Goal: Information Seeking & Learning: Check status

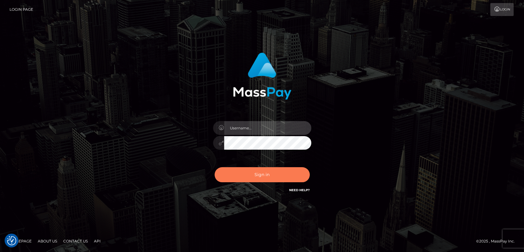
type input "[DOMAIN_NAME]"
click at [241, 177] on button "Sign in" at bounding box center [262, 174] width 95 height 15
type input "[DOMAIN_NAME]"
click at [241, 177] on button "Sign in" at bounding box center [262, 174] width 95 height 15
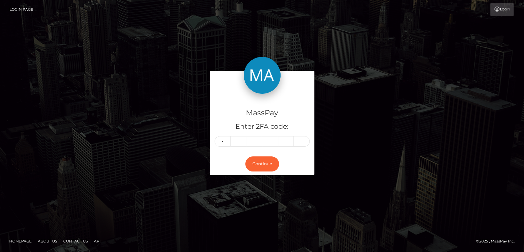
type input "8"
type input "1"
type input "4"
type input "0"
type input "6"
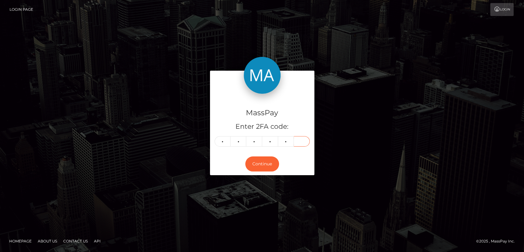
type input "8"
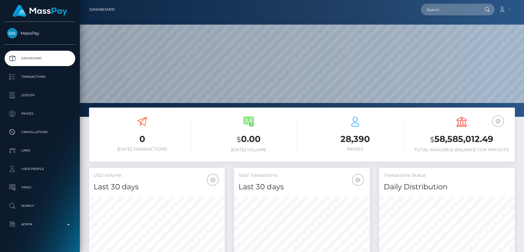
scroll to position [108, 136]
click at [441, 11] on input "text" at bounding box center [450, 10] width 58 height 12
paste input "anouchka1107@gmail.com"
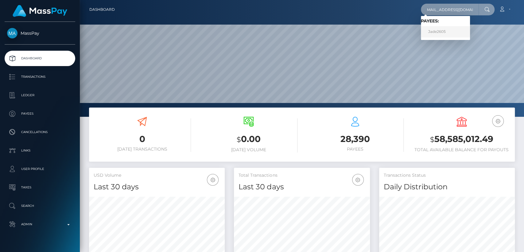
type input "anouchka1107@gmail.com"
click at [445, 30] on link "Jade2605" at bounding box center [445, 31] width 49 height 11
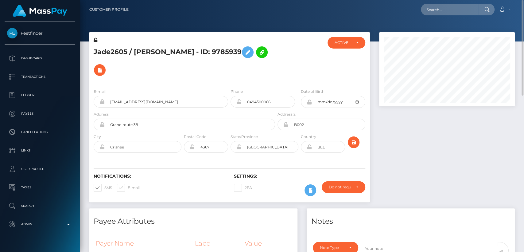
click at [98, 49] on h5 "Jade2605 / [PERSON_NAME] - ID: 9785939" at bounding box center [183, 61] width 178 height 36
click at [155, 45] on h5 "Jade2605 / [PERSON_NAME] - ID: 9785939" at bounding box center [183, 61] width 178 height 36
copy h5 "Anouchka"
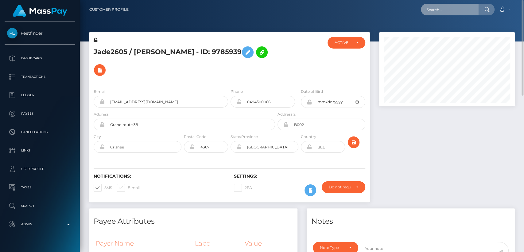
click at [435, 12] on input "text" at bounding box center [450, 10] width 58 height 12
paste input "mia.fayexoxo@gmail.com"
click at [437, 13] on input "mia.fayexoxo@gmail.com" at bounding box center [450, 10] width 58 height 12
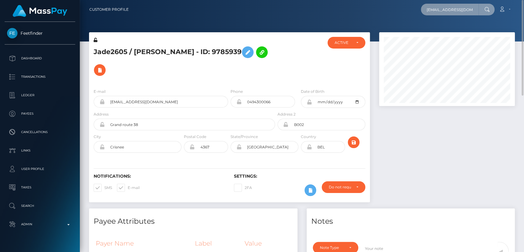
click at [437, 13] on input "mia.fayexoxo@gmail.com" at bounding box center [450, 10] width 58 height 12
paste input "anouchka1107"
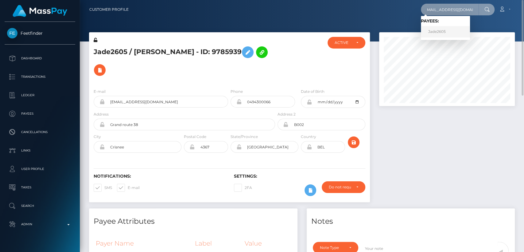
type input "anouchka1107@gmail.com"
click at [430, 33] on link "Jade2605" at bounding box center [445, 31] width 49 height 11
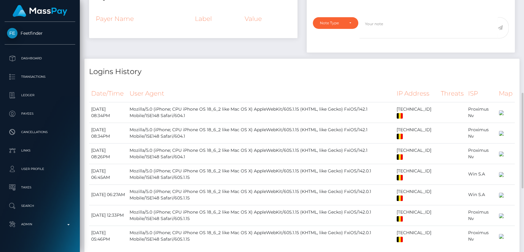
scroll to position [241, 0]
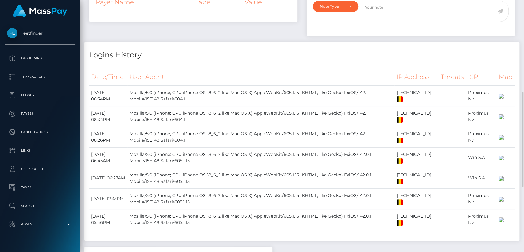
click at [197, 69] on th "User Agent" at bounding box center [260, 77] width 267 height 17
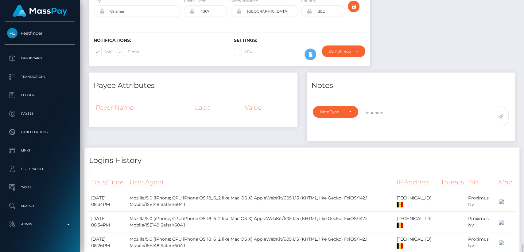
scroll to position [411, 0]
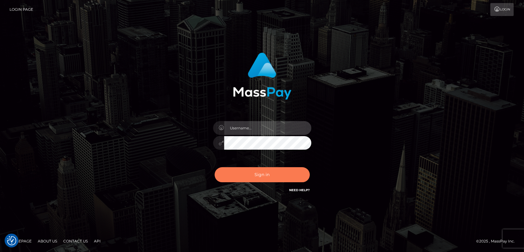
type input "[DOMAIN_NAME]"
click at [233, 175] on button "Sign in" at bounding box center [262, 174] width 95 height 15
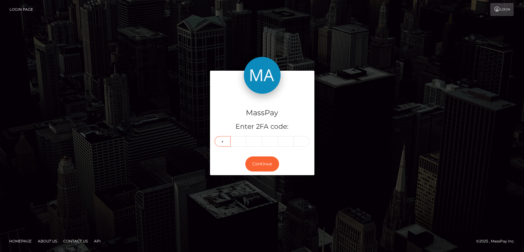
type input "7"
type input "8"
type input "9"
type input "2"
type input "5"
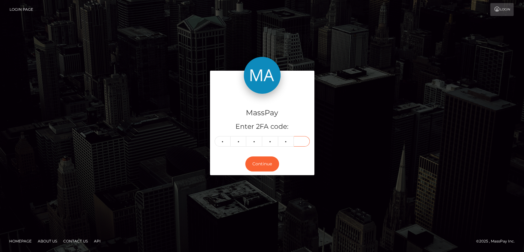
type input "9"
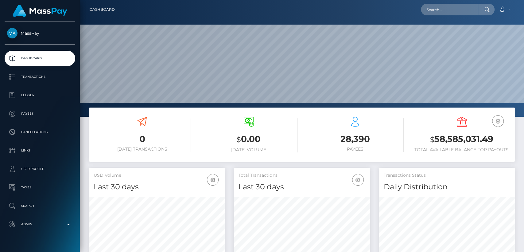
scroll to position [108, 136]
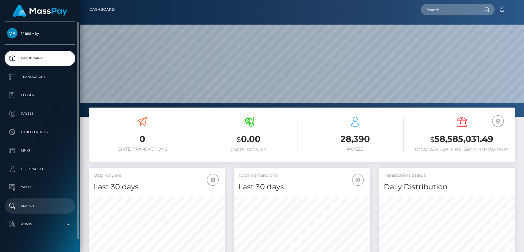
click at [48, 201] on p "Search" at bounding box center [40, 205] width 66 height 9
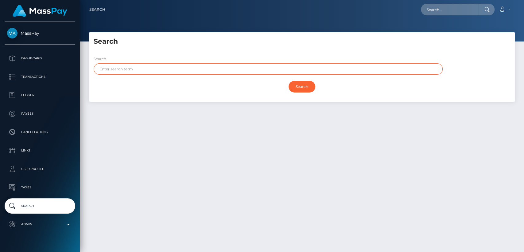
click at [162, 70] on input "text" at bounding box center [268, 68] width 349 height 11
paste input "Zdeněk"
type input "Zdeněk"
click at [289, 81] on input "Search" at bounding box center [302, 87] width 27 height 12
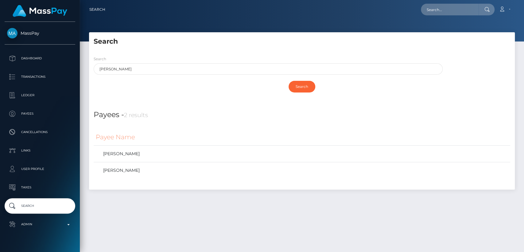
click at [479, 10] on div at bounding box center [487, 10] width 16 height 12
click at [448, 11] on input "text" at bounding box center [450, 10] width 58 height 12
paste input "mia.fayexoxo@gmail.com"
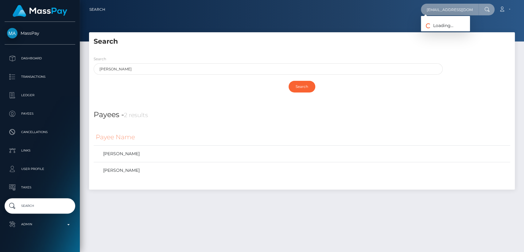
paste input "jademerrittxx@icloud"
type input "jademerrittxx@icloud.com"
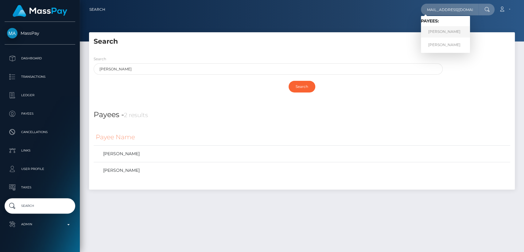
scroll to position [0, 0]
click at [449, 32] on link "JADE MERRITT" at bounding box center [445, 31] width 49 height 11
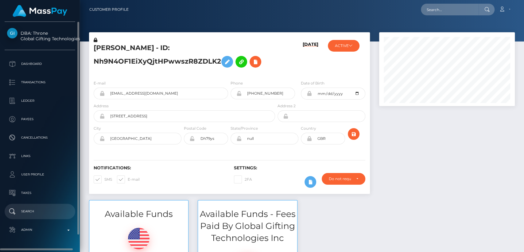
click at [49, 206] on link "Search" at bounding box center [40, 211] width 71 height 15
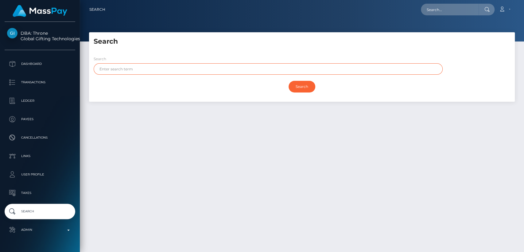
click at [171, 69] on input "text" at bounding box center [268, 68] width 349 height 11
type input "mia"
click at [289, 81] on input "Search" at bounding box center [302, 87] width 27 height 12
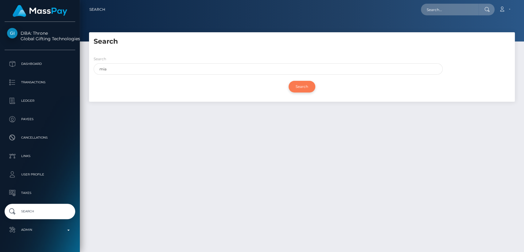
click at [304, 88] on input "Search" at bounding box center [302, 87] width 27 height 12
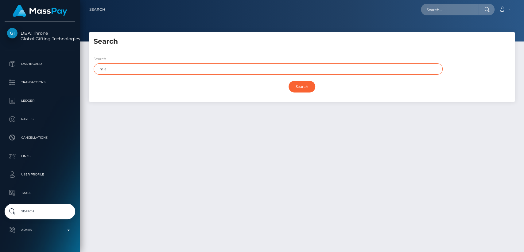
click at [159, 65] on input "mia" at bounding box center [268, 68] width 349 height 11
click at [289, 81] on input "Search" at bounding box center [302, 87] width 27 height 12
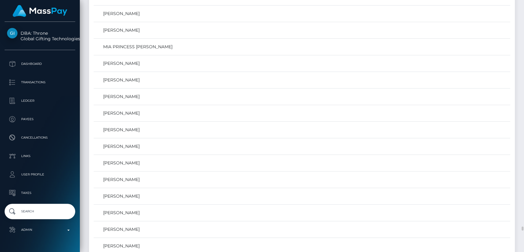
scroll to position [13127, 0]
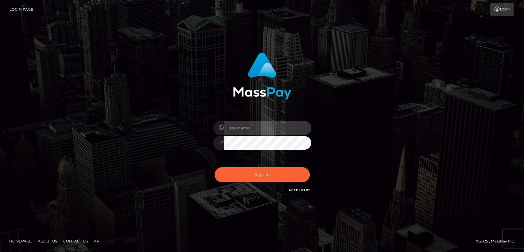
type input "[DOMAIN_NAME]"
click at [260, 163] on div "Sign in Need Help?" at bounding box center [263, 176] width 108 height 27
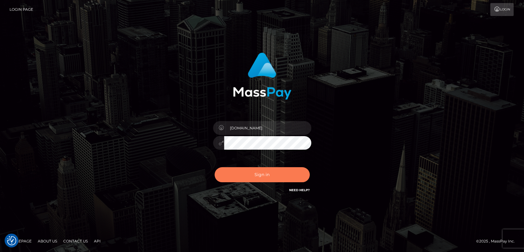
click at [261, 168] on button "Sign in" at bounding box center [262, 174] width 95 height 15
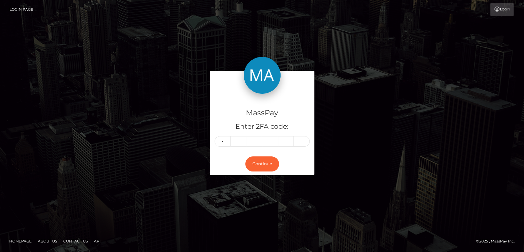
type input "3"
type input "6"
type input "5"
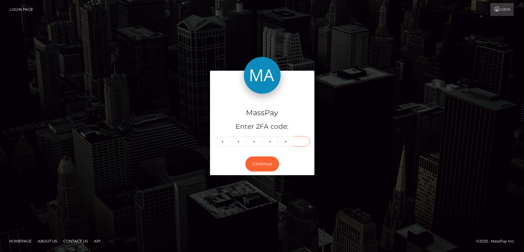
type input "2"
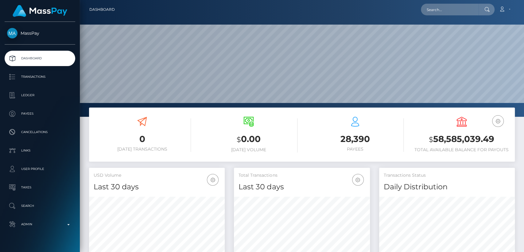
scroll to position [108, 136]
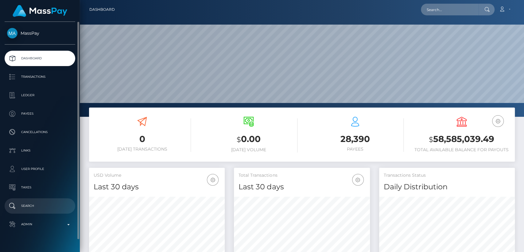
click at [34, 206] on p "Search" at bounding box center [40, 205] width 66 height 9
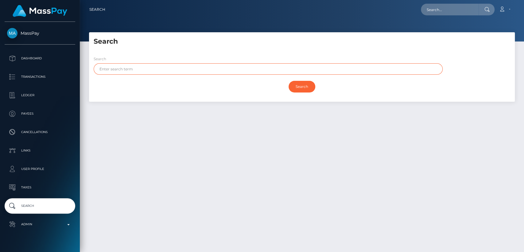
click at [206, 72] on input "text" at bounding box center [268, 68] width 349 height 11
paste input "Mia"
type input "Mia"
click at [289, 81] on input "Search" at bounding box center [302, 87] width 27 height 12
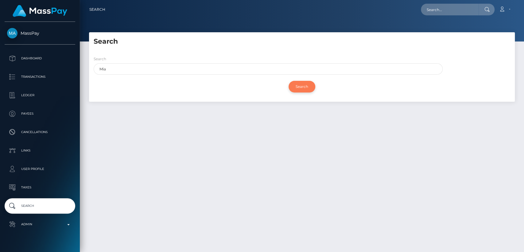
click at [300, 84] on input "Search" at bounding box center [302, 87] width 27 height 12
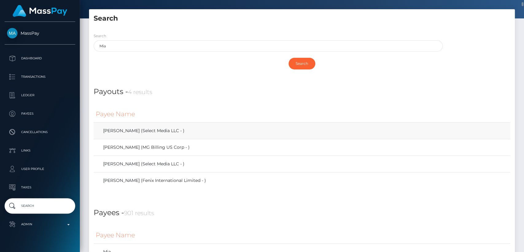
scroll to position [34, 0]
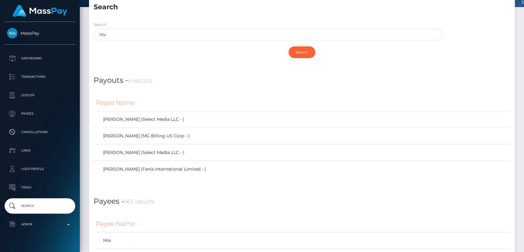
click at [225, 82] on h4 "Payouts - 4 results" at bounding box center [302, 80] width 417 height 11
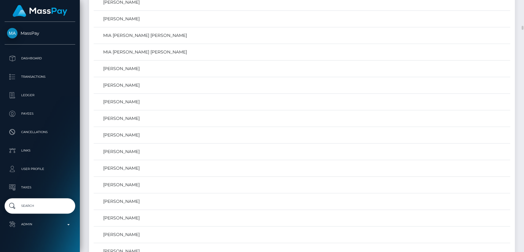
scroll to position [1585, 0]
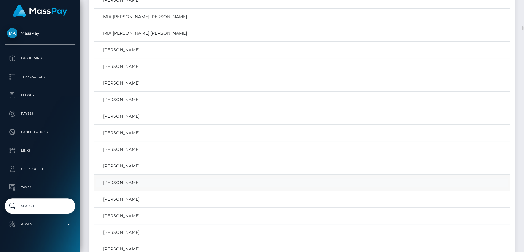
click at [142, 179] on link "MIA FAYE HARMAN" at bounding box center [302, 182] width 413 height 9
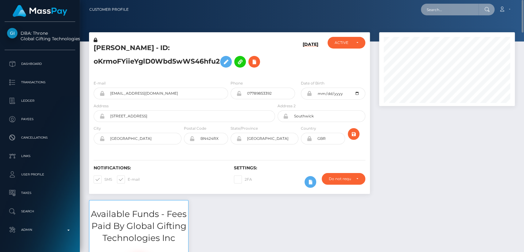
click at [439, 8] on input "text" at bounding box center [450, 10] width 58 height 12
paste input "Mia"
type input "M"
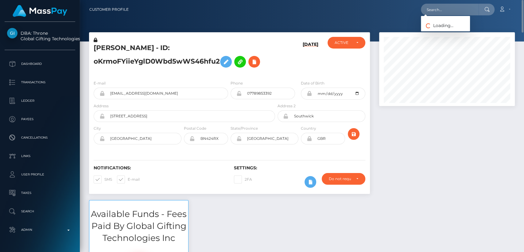
click at [402, 152] on div at bounding box center [447, 116] width 145 height 168
click at [97, 47] on h5 "[PERSON_NAME] - ID: oKrmoFYiieYglD0Wbd5wWS46hfu2" at bounding box center [183, 56] width 178 height 27
copy h5 "MIA"
click at [95, 48] on h5 "[PERSON_NAME] - ID: oKrmoFYiieYglD0Wbd5wWS46hfu2" at bounding box center [183, 56] width 178 height 27
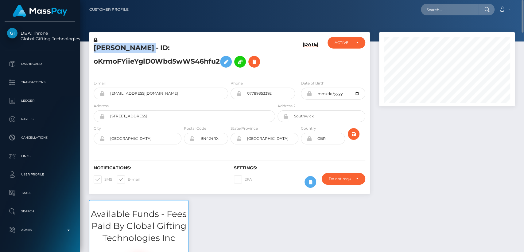
drag, startPoint x: 95, startPoint y: 48, endPoint x: 162, endPoint y: 49, distance: 67.6
click at [162, 49] on h5 "[PERSON_NAME] - ID: oKrmoFYiieYglD0Wbd5wWS46hfu2" at bounding box center [183, 56] width 178 height 27
copy h5 "[PERSON_NAME]"
drag, startPoint x: 180, startPoint y: 95, endPoint x: 110, endPoint y: 95, distance: 70.7
click at [108, 95] on input "[EMAIL_ADDRESS][DOMAIN_NAME]" at bounding box center [166, 94] width 123 height 12
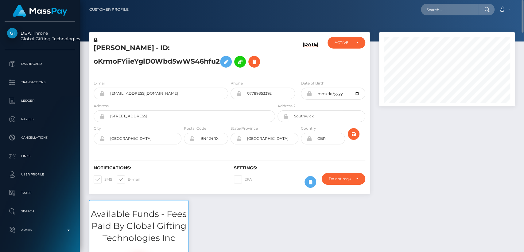
click at [169, 182] on div "Notifications: SMS E-mail" at bounding box center [159, 177] width 140 height 25
click at [210, 239] on div "Available Funds - Fees Paid By Global Gifting Technologies Inc $0.00 USD Balance" at bounding box center [301, 257] width 435 height 114
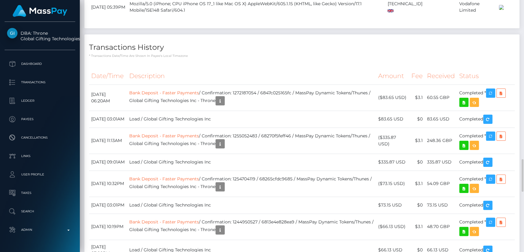
scroll to position [1217, 0]
drag, startPoint x: 118, startPoint y: 178, endPoint x: 91, endPoint y: 175, distance: 26.9
drag, startPoint x: 119, startPoint y: 178, endPoint x: 91, endPoint y: 176, distance: 28.0
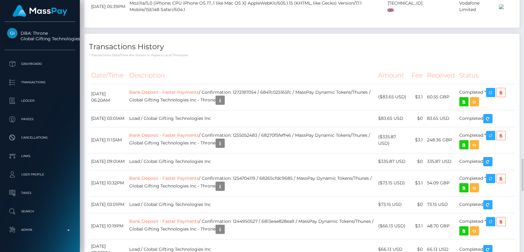
copy td "June 10, 2025"
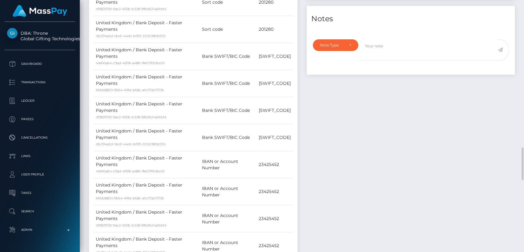
scroll to position [0, 0]
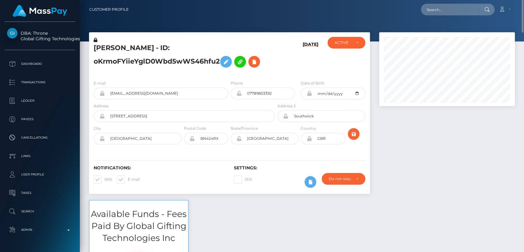
click at [255, 216] on div "Available Funds - Fees Paid By Global Gifting Technologies Inc $0.00 USD Balance" at bounding box center [301, 257] width 435 height 114
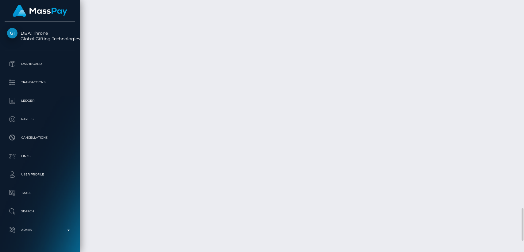
scroll to position [1595, 0]
drag, startPoint x: 441, startPoint y: 103, endPoint x: 427, endPoint y: 103, distance: 13.2
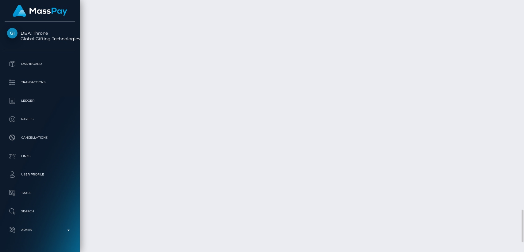
drag, startPoint x: 437, startPoint y: 104, endPoint x: 428, endPoint y: 101, distance: 9.9
copy td "60.55 GBP"
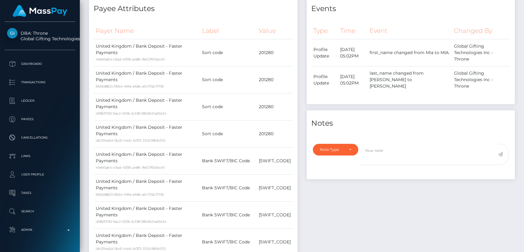
scroll to position [0, 0]
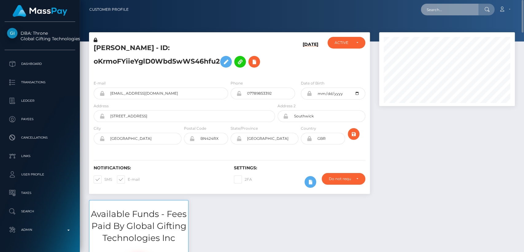
click at [451, 11] on input "text" at bounding box center [450, 10] width 58 height 12
paste input "miafayexoxo@gmail.com"
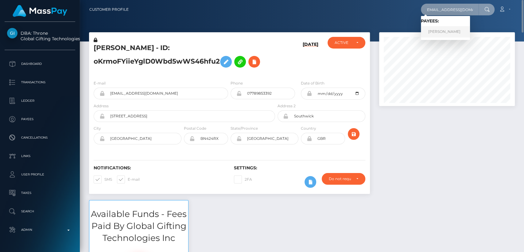
type input "miafayexoxo@gmail.com"
click at [445, 33] on link "ZDENEK SKALA" at bounding box center [445, 31] width 49 height 11
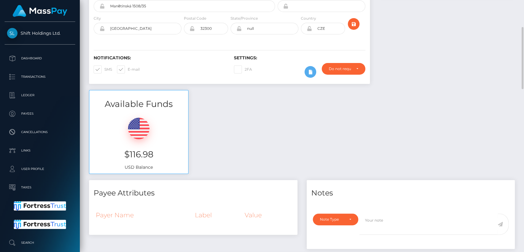
scroll to position [109, 0]
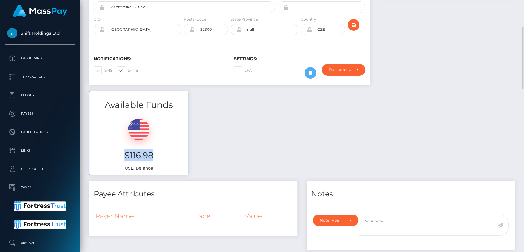
drag, startPoint x: 159, startPoint y: 156, endPoint x: 126, endPoint y: 156, distance: 32.9
click at [126, 156] on h3 "$116.98" at bounding box center [139, 155] width 90 height 12
copy h3 "$116.98"
click at [243, 124] on div "Available Funds $116.98 USD Balance" at bounding box center [301, 136] width 435 height 90
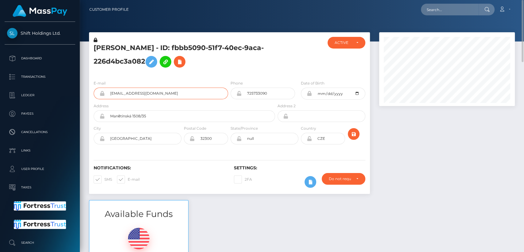
drag, startPoint x: 169, startPoint y: 95, endPoint x: 112, endPoint y: 94, distance: 57.8
click at [112, 94] on input "miafayexoxo@gmail.com" at bounding box center [166, 94] width 123 height 12
click at [437, 10] on input "text" at bounding box center [450, 10] width 58 height 12
paste input "persephone4us@gmail.com"
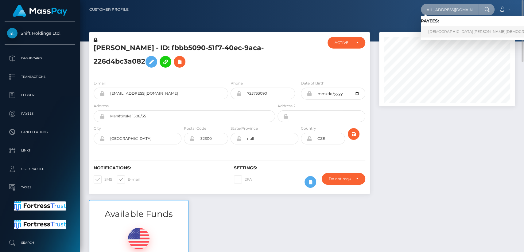
type input "persephone4us@gmail.com"
click at [449, 33] on link "PASHMINA KHRISTI" at bounding box center [489, 31] width 137 height 11
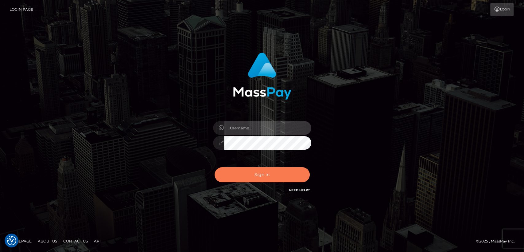
type input "[DOMAIN_NAME]"
click at [253, 173] on button "Sign in" at bounding box center [262, 174] width 95 height 15
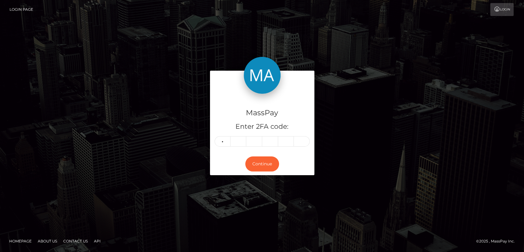
type input "1"
type input "9"
type input "5"
type input "9"
type input "2"
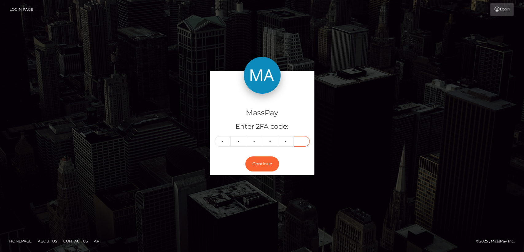
type input "8"
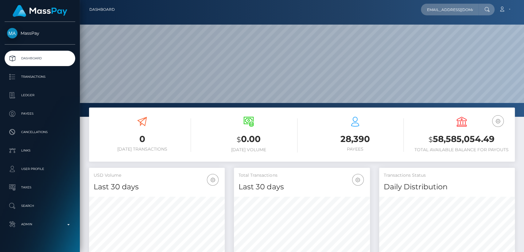
scroll to position [108, 136]
type input "[EMAIL_ADDRESS][DOMAIN_NAME]"
click at [476, 8] on input "[EMAIL_ADDRESS][DOMAIN_NAME]" at bounding box center [450, 10] width 58 height 12
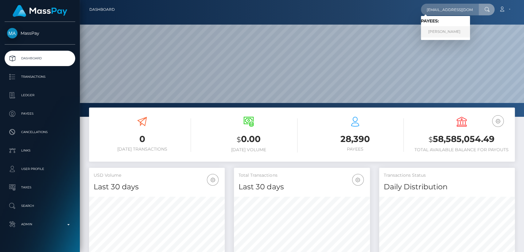
click at [455, 28] on link "[PERSON_NAME]" at bounding box center [445, 31] width 49 height 11
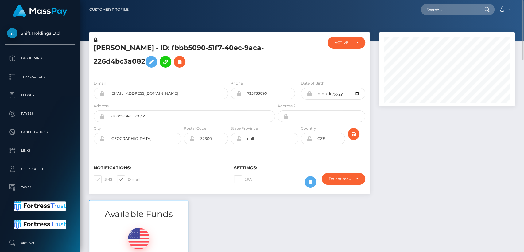
click at [106, 48] on h5 "ZDENEK SKALA - ID: fbbb5090-51f7-40ec-9aca-226d4bc3a082" at bounding box center [183, 56] width 178 height 27
copy h5 "ZDENEK"
drag, startPoint x: 20, startPoint y: 27, endPoint x: 60, endPoint y: 35, distance: 40.7
click at [60, 35] on div "Shift Holdings Ltd. Dashboard Transactions Ledger Payees Cancellations Links" at bounding box center [40, 136] width 80 height 229
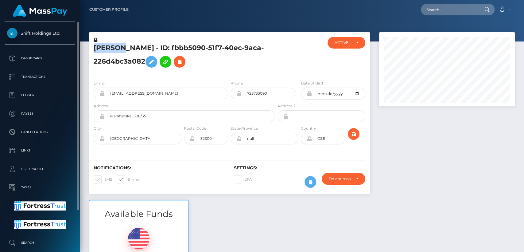
copy span "Shift Holdings Ltd."
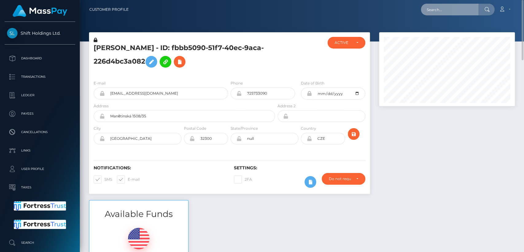
click at [434, 8] on input "text" at bounding box center [450, 10] width 58 height 12
paste input "the.freya.ran@gmail.com"
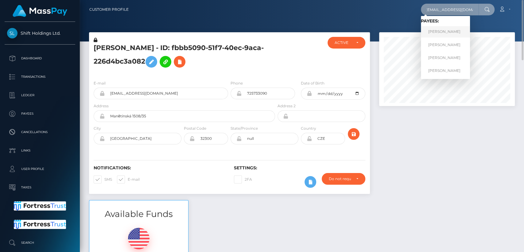
type input "the.freya.ran@gmail.com"
click at [450, 31] on link "Konstantina Nicolaidou Louttchenko" at bounding box center [445, 31] width 49 height 11
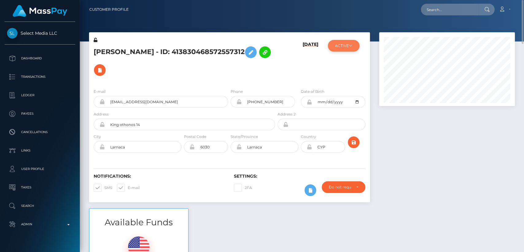
click at [344, 46] on button "ACTIVE" at bounding box center [344, 46] width 32 height 12
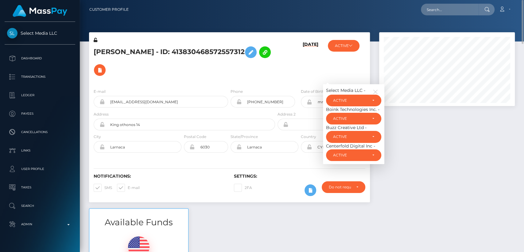
click at [123, 48] on h5 "Konstantina Nicolaidou Louttchenko - ID: 413830468572557312" at bounding box center [183, 61] width 178 height 36
copy h5 "Konstantina"
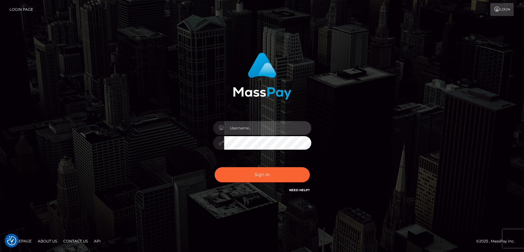
type input "[DOMAIN_NAME]"
click at [92, 73] on div "nt.es Sign in" at bounding box center [262, 126] width 350 height 156
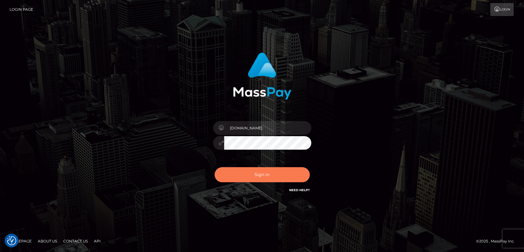
click at [238, 179] on button "Sign in" at bounding box center [262, 174] width 95 height 15
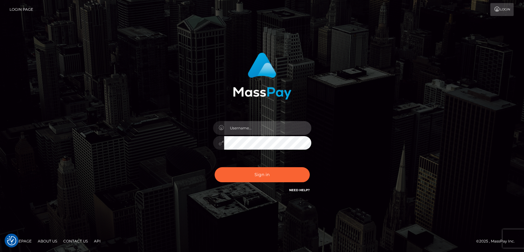
type input "[DOMAIN_NAME]"
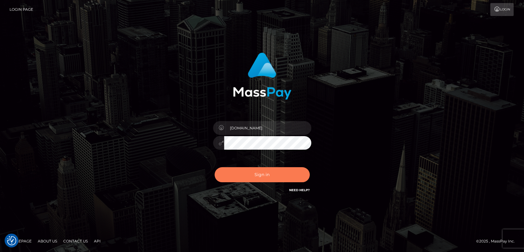
click at [238, 179] on button "Sign in" at bounding box center [262, 174] width 95 height 15
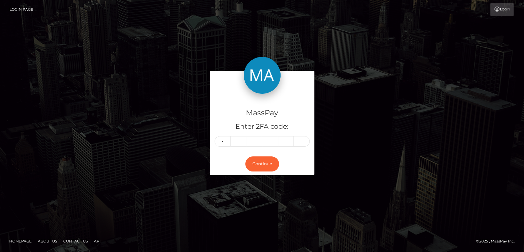
type input "1"
type input "5"
type input "9"
type input "6"
type input "9"
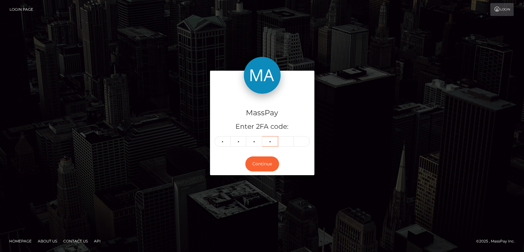
type input "1"
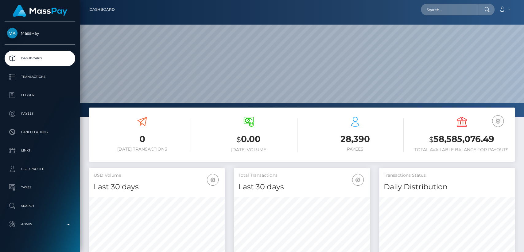
scroll to position [108, 136]
click at [458, 9] on input "text" at bounding box center [450, 10] width 58 height 12
paste input "droppedintheocean@proton.me"
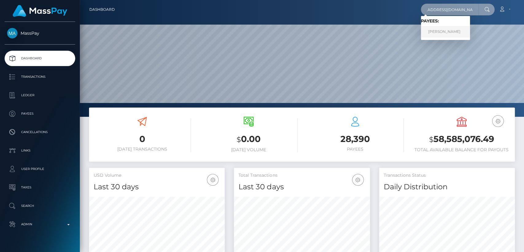
type input "droppedintheocean@proton.me"
click at [462, 33] on link "GEORGE-ALEXANDRU HENTU" at bounding box center [445, 31] width 49 height 11
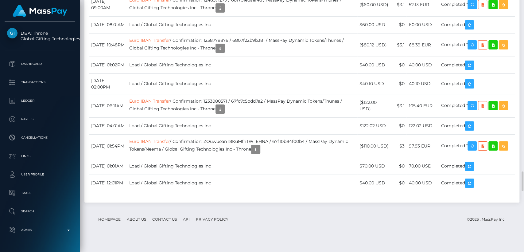
scroll to position [74, 136]
click at [474, 70] on div "Force status update" at bounding box center [476, 70] width 45 height 11
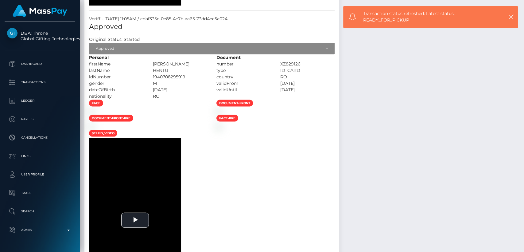
scroll to position [0, 0]
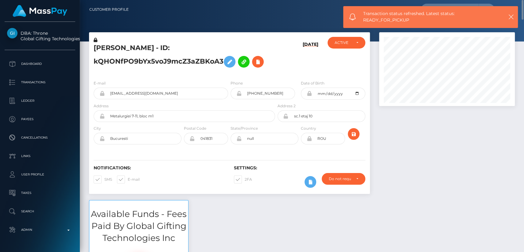
click at [113, 44] on h5 "GEORGE-ALEXANDRU HENTU - ID: kQHONfPO9bYx5voJ9mcZ3aZBKoA3" at bounding box center [183, 56] width 178 height 27
copy h5 "GEORGE"
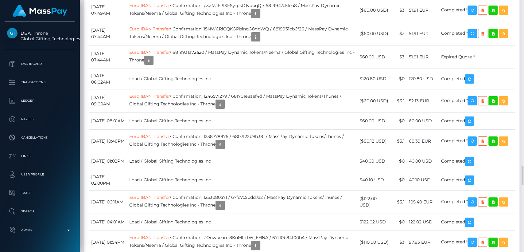
scroll to position [2073, 0]
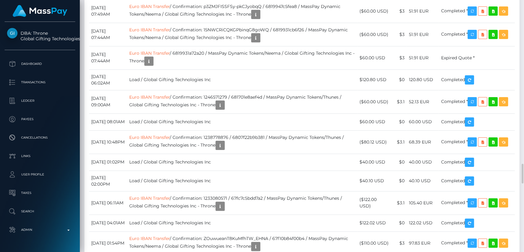
copy tr "859.96 EUR"
drag, startPoint x: 131, startPoint y: 175, endPoint x: 92, endPoint y: 176, distance: 39.9
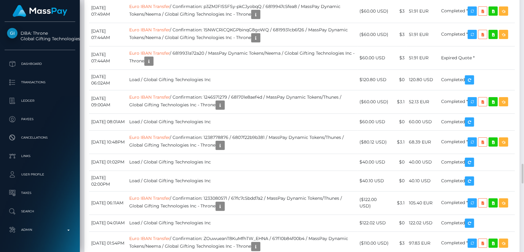
copy td "September 5, 2025"
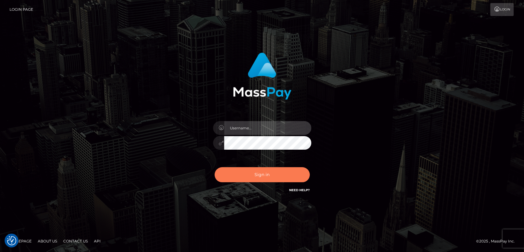
type input "[DOMAIN_NAME]"
click at [244, 175] on button "Sign in" at bounding box center [262, 174] width 95 height 15
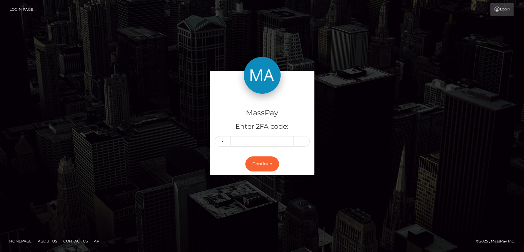
type input "5"
type input "1"
type input "4"
type input "6"
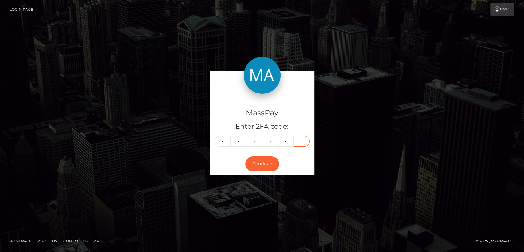
type input "8"
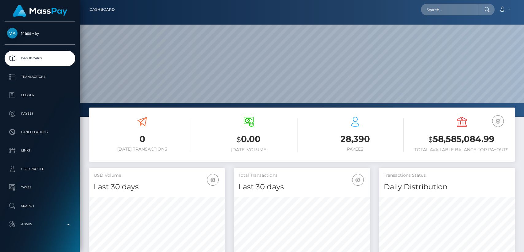
scroll to position [108, 136]
click at [454, 10] on input "text" at bounding box center [450, 10] width 58 height 12
paste input "[EMAIL_ADDRESS][DOMAIN_NAME]"
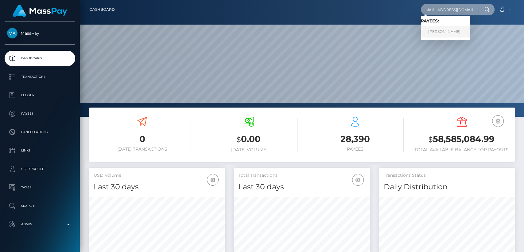
type input "[EMAIL_ADDRESS][DOMAIN_NAME]"
click at [462, 28] on link "CORY LITALIEN" at bounding box center [445, 31] width 49 height 11
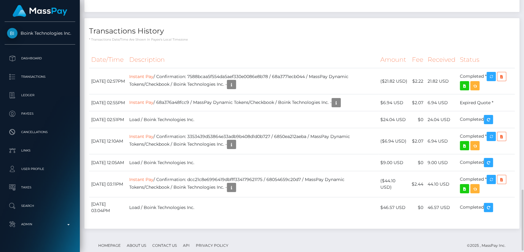
scroll to position [780, 0]
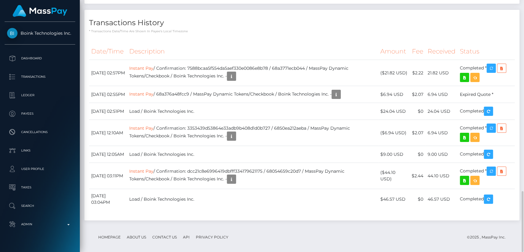
click at [322, 66] on td "Instant Pay / Confirmation: 7588bcaa5f554da5aef330e0086e8b78 / 68a3771ecb044 / …" at bounding box center [252, 73] width 251 height 26
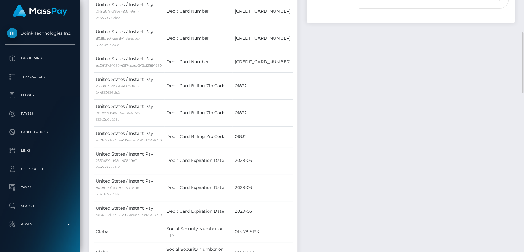
scroll to position [366, 0]
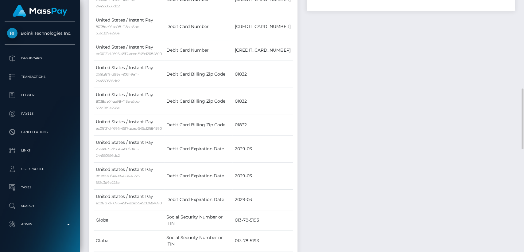
click at [86, 10] on div "Payee Attributes Payer Name Label Value [GEOGRAPHIC_DATA] / Instant Pay 2661a61…" at bounding box center [193, 115] width 218 height 346
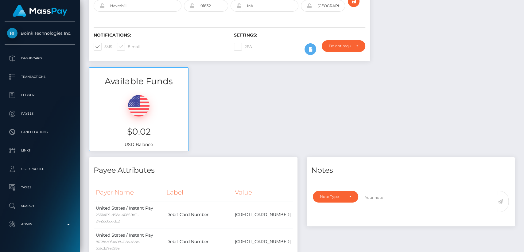
scroll to position [0, 0]
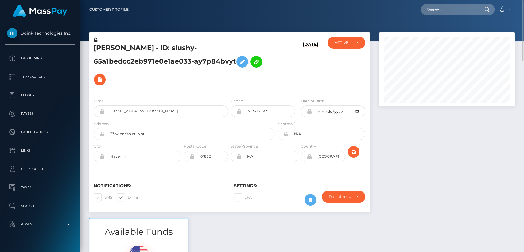
click at [109, 47] on h5 "[PERSON_NAME] - ID: slushy-65a1bedcc2eb971e0e1ae033-ay7p84bvyt" at bounding box center [183, 65] width 178 height 45
copy h5 "[PERSON_NAME]"
click at [208, 192] on div "Notifications: SMS E-mail" at bounding box center [159, 195] width 140 height 25
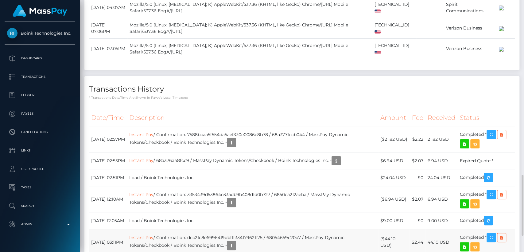
scroll to position [74, 136]
click at [186, 84] on div "Transactions History * Transactions date/time are shown in payee's local timezo…" at bounding box center [301, 181] width 435 height 210
drag, startPoint x: 125, startPoint y: 120, endPoint x: 94, endPoint y: 121, distance: 31.4
click at [91, 126] on td "August 18, 2025 02:57PM" at bounding box center [108, 139] width 38 height 26
copy td "August 18, 2025"
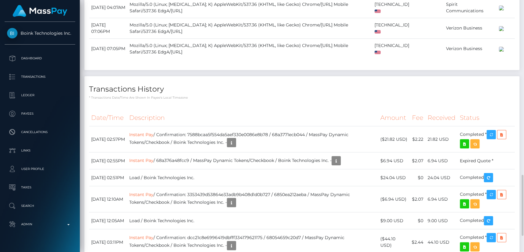
click at [251, 105] on div "Date/Time Description Amount Fee Received Status Instant Pay Instant Pay" at bounding box center [301, 196] width 435 height 182
drag, startPoint x: 453, startPoint y: 122, endPoint x: 430, endPoint y: 124, distance: 22.8
click at [430, 126] on td "21.82 USD" at bounding box center [442, 139] width 32 height 26
copy td "21.82 USD"
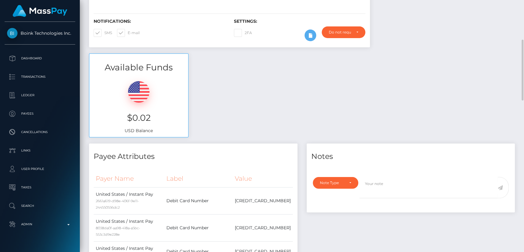
scroll to position [0, 0]
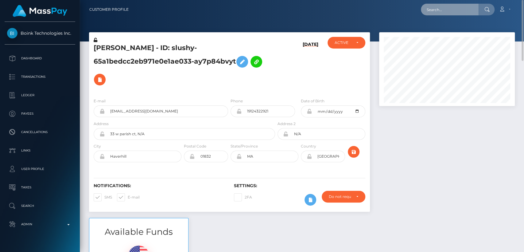
click at [434, 12] on input "text" at bounding box center [450, 10] width 58 height 12
paste input "mia.fayexoxo@gmail.com"
type input "mia.fayexoxo@gmail.com"
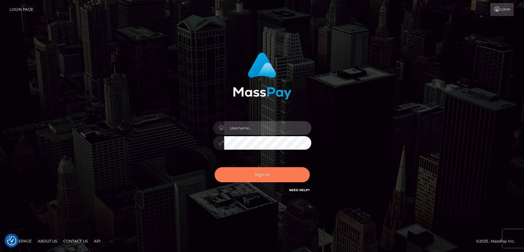
type input "[DOMAIN_NAME]"
click at [253, 176] on button "Sign in" at bounding box center [262, 174] width 95 height 15
type input "[DOMAIN_NAME]"
click at [253, 176] on button "Sign in" at bounding box center [262, 174] width 95 height 15
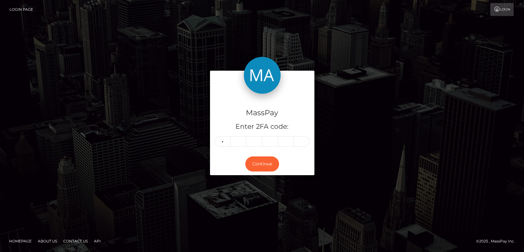
type input "5"
type input "1"
type input "3"
type input "9"
type input "2"
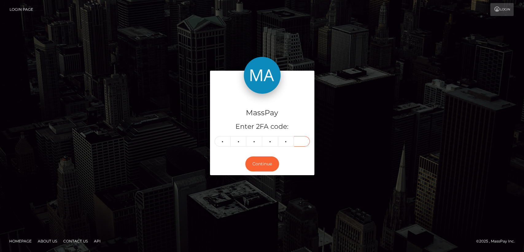
type input "3"
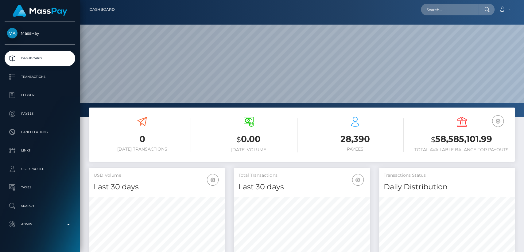
scroll to position [108, 136]
click at [465, 9] on input "text" at bounding box center [450, 10] width 58 height 12
paste input "Kyla"
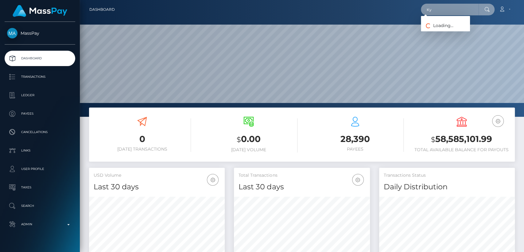
type input "K"
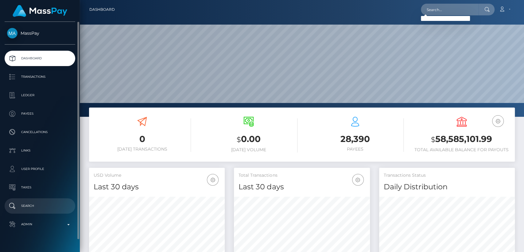
click at [30, 205] on p "Search" at bounding box center [40, 205] width 66 height 9
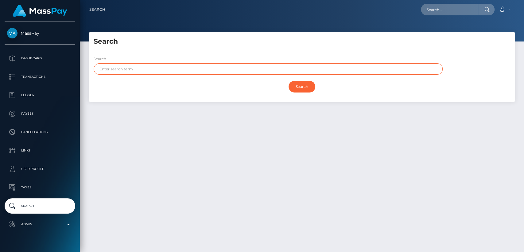
click at [209, 66] on input "text" at bounding box center [268, 68] width 349 height 11
paste input "Kyla"
type input "Kyla"
click at [289, 81] on input "Search" at bounding box center [302, 87] width 27 height 12
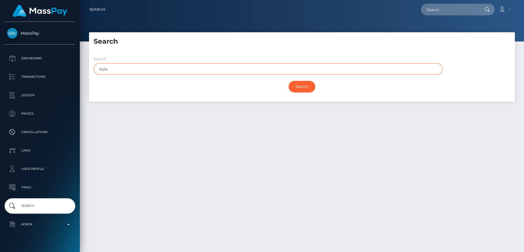
click at [289, 81] on input "Search" at bounding box center [302, 87] width 27 height 12
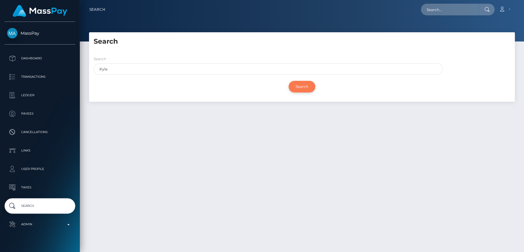
click at [298, 85] on input "Search" at bounding box center [302, 87] width 27 height 12
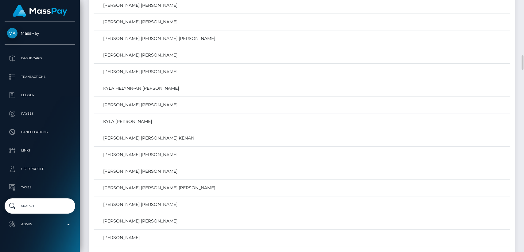
scroll to position [971, 0]
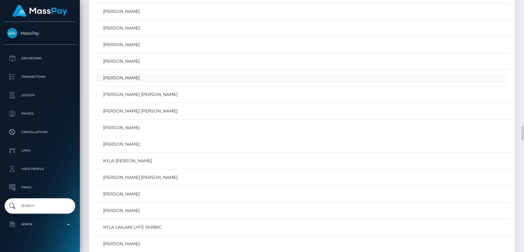
click at [345, 76] on link "Kyla Wells" at bounding box center [302, 77] width 413 height 9
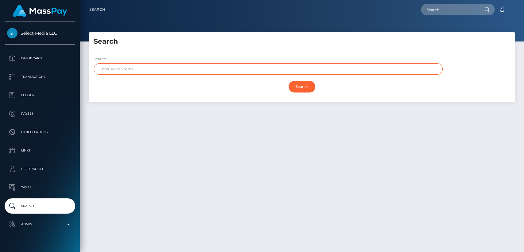
click at [127, 72] on input "text" at bounding box center [268, 68] width 349 height 11
paste input "Kyla"
type input "Kyla"
click at [289, 81] on input "Search" at bounding box center [302, 87] width 27 height 12
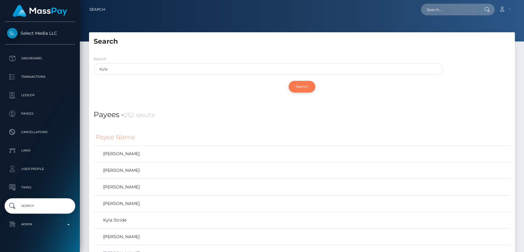
click at [293, 90] on input "Search" at bounding box center [302, 87] width 27 height 12
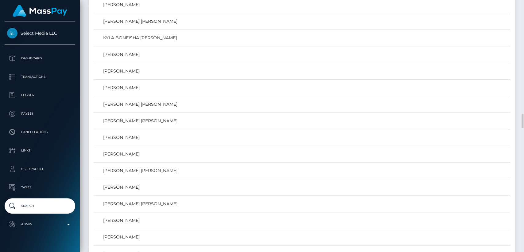
scroll to position [1975, 0]
click at [202, 203] on td "KYLA JEAN MCQUADE" at bounding box center [302, 203] width 417 height 17
click at [149, 200] on link "KYLA JEAN MCQUADE" at bounding box center [302, 202] width 413 height 9
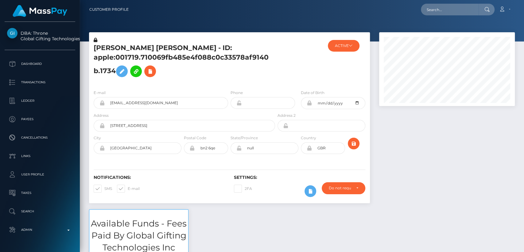
scroll to position [74, 136]
drag, startPoint x: 151, startPoint y: 183, endPoint x: 171, endPoint y: 135, distance: 52.2
click at [171, 135] on div "KYLA JEAN MCQUADE - ID: apple:001719.710069fb485e4f088c0c33578af9140b.1734 ACTI…" at bounding box center [229, 117] width 281 height 171
click at [193, 177] on h6 "Notifications:" at bounding box center [159, 177] width 131 height 5
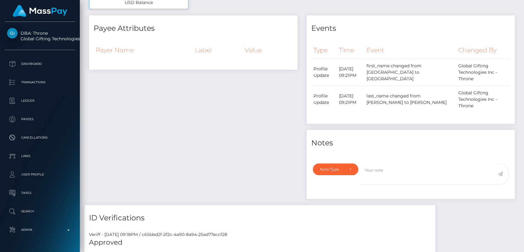
scroll to position [0, 0]
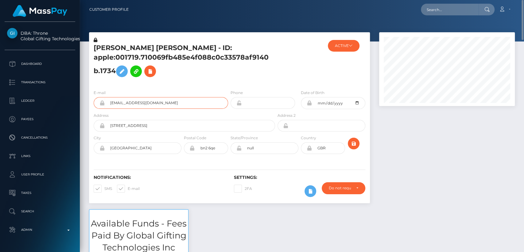
click at [167, 103] on input "5gg2vqgp2y@privaterelay.appleid.com" at bounding box center [166, 103] width 123 height 12
click at [194, 85] on div "E-mail 5gg2vqgp2y@privaterelay.appleid.com Phone" at bounding box center [229, 122] width 281 height 75
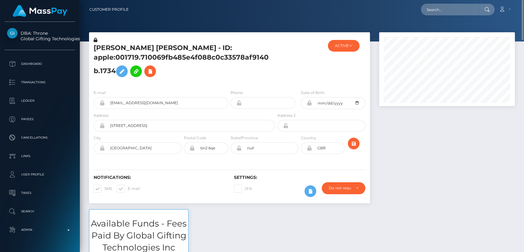
click at [103, 42] on div "KYLA JEAN MCQUADE - ID: apple:001719.710069fb485e4f088c0c33578af9140b.1734" at bounding box center [182, 61] width 187 height 48
click at [104, 48] on h5 "KYLA JEAN MCQUADE - ID: apple:001719.710069fb485e4f088c0c33578af9140b.1734" at bounding box center [183, 61] width 178 height 37
copy h5 "KYLA"
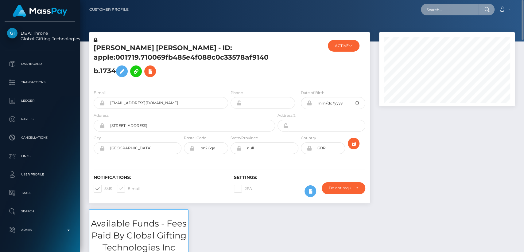
click at [445, 11] on input "text" at bounding box center [450, 10] width 58 height 12
paste input "add070159@gmail.com"
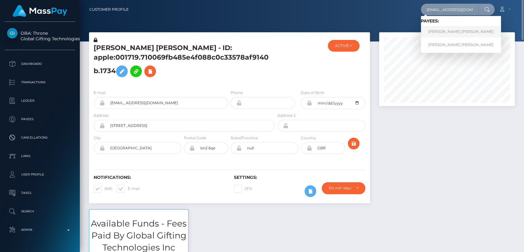
type input "add070159@gmail.com"
click at [439, 30] on link "Angelica Deniz Darias" at bounding box center [461, 31] width 80 height 11
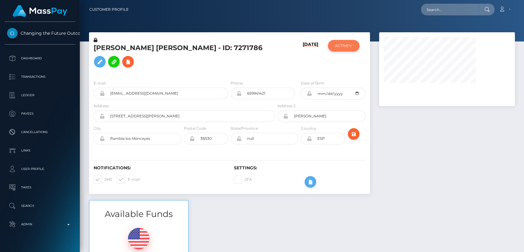
click at [345, 44] on button "ACTIVE" at bounding box center [344, 46] width 32 height 12
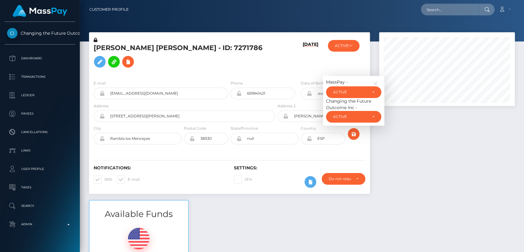
click at [316, 55] on h6 "05/05/25" at bounding box center [311, 57] width 16 height 31
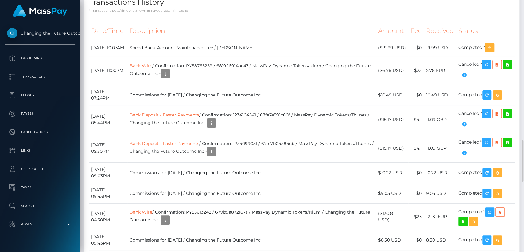
scroll to position [835, 0]
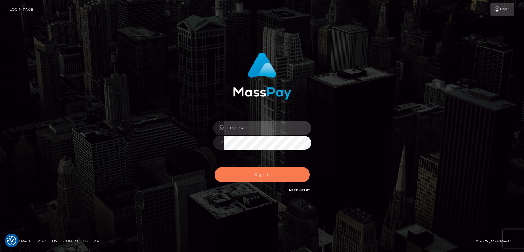
type input "[DOMAIN_NAME]"
click at [245, 170] on button "Sign in" at bounding box center [262, 174] width 95 height 15
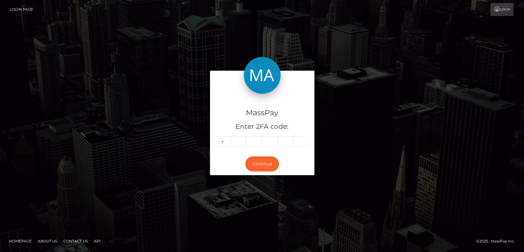
type input "1"
type input "8"
type input "1"
type input "4"
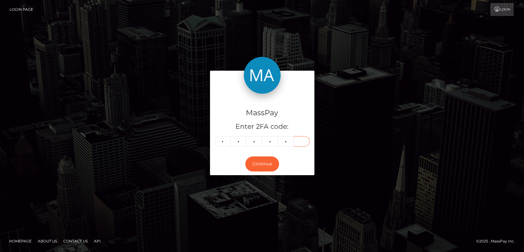
type input "2"
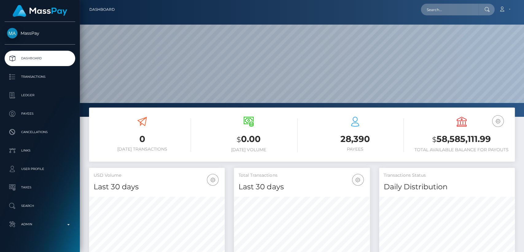
scroll to position [108, 136]
click at [435, 13] on input "text" at bounding box center [450, 10] width 58 height 12
paste input "[EMAIL_ADDRESS][DOMAIN_NAME]"
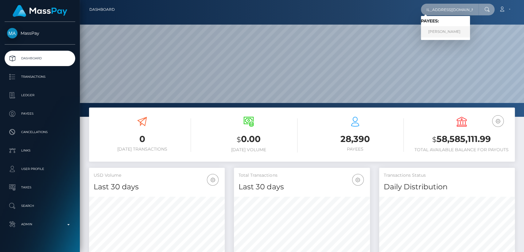
type input "[EMAIL_ADDRESS][DOMAIN_NAME]"
click at [435, 32] on link "[PERSON_NAME]" at bounding box center [445, 31] width 49 height 11
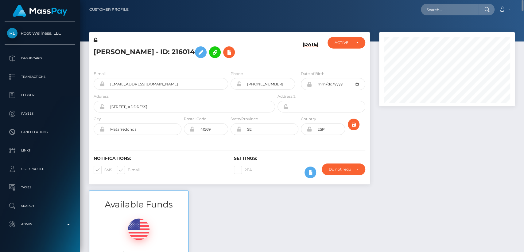
click at [106, 48] on h5 "Sophie Desclaux - ID: 216014" at bounding box center [183, 52] width 178 height 18
copy h5 "Sophie"
click at [440, 8] on input "text" at bounding box center [450, 10] width 58 height 12
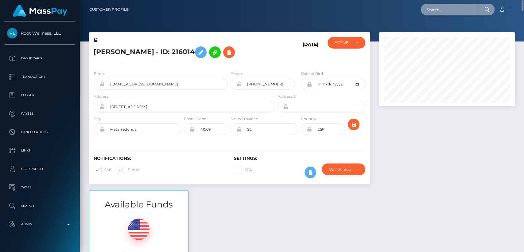
paste input "alunasam@hotmail.com"
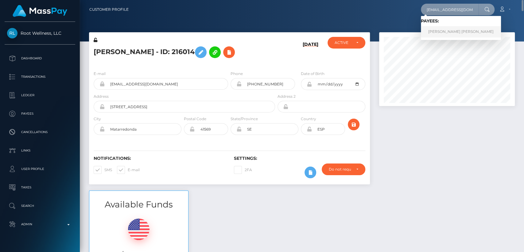
type input "alunasam@hotmail.com"
click at [443, 27] on link "Paola Andrea Patino Cortes" at bounding box center [461, 31] width 80 height 11
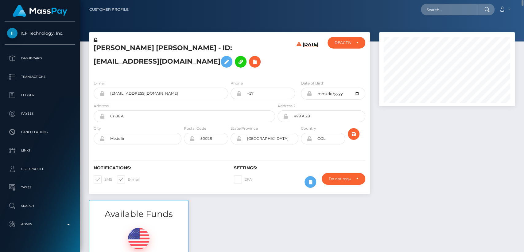
click at [103, 49] on h5 "Paola Andrea Patino Cortes - ID: alunasam@hotmail.com" at bounding box center [183, 56] width 178 height 27
copy h5 "Paola"
click at [169, 163] on div "Notifications: SMS E-mail Settings: 2FA" at bounding box center [229, 172] width 281 height 43
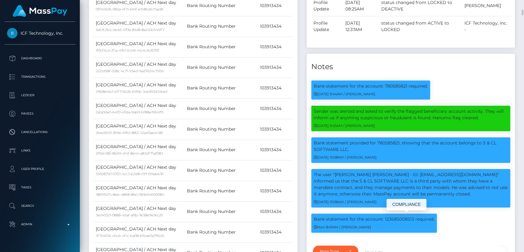
scroll to position [74, 136]
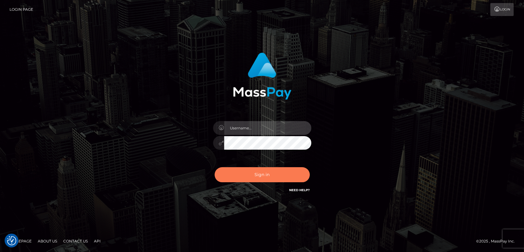
type input "[DOMAIN_NAME]"
click at [243, 179] on button "Sign in" at bounding box center [262, 174] width 95 height 15
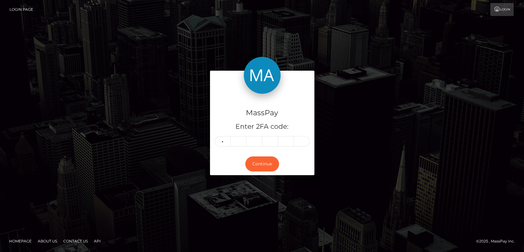
type input "0"
type input "5"
type input "7"
type input "1"
type input "9"
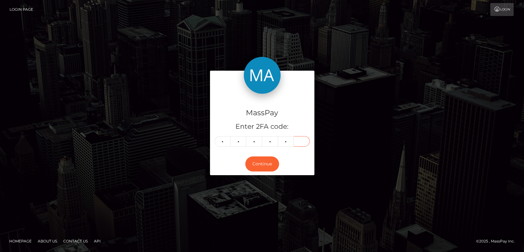
type input "6"
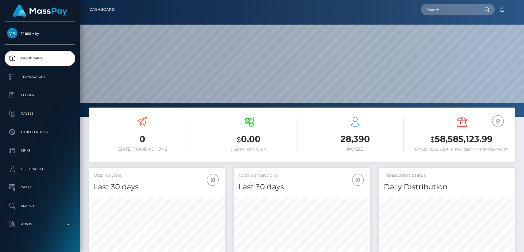
scroll to position [108, 136]
click at [476, 6] on input "text" at bounding box center [450, 10] width 58 height 12
paste input "[EMAIL_ADDRESS][DOMAIN_NAME]"
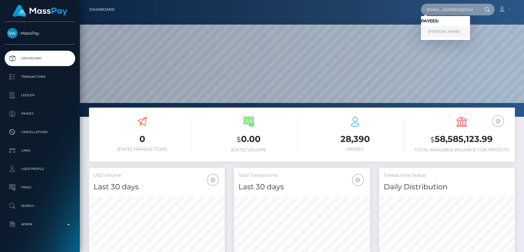
type input "[EMAIL_ADDRESS][DOMAIN_NAME]"
click at [465, 33] on link "LAUREN JOLIE WATT" at bounding box center [445, 31] width 49 height 11
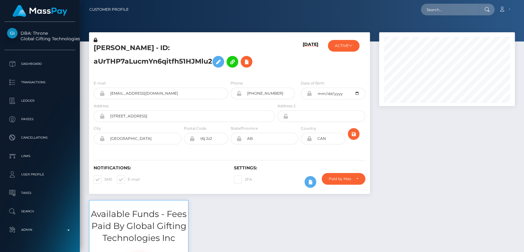
scroll to position [74, 136]
click at [289, 57] on div "[DATE]" at bounding box center [299, 56] width 47 height 38
drag, startPoint x: 182, startPoint y: 88, endPoint x: 217, endPoint y: 30, distance: 68.2
click at [217, 30] on div "Customer Profile Loading... Loading..." at bounding box center [302, 126] width 445 height 252
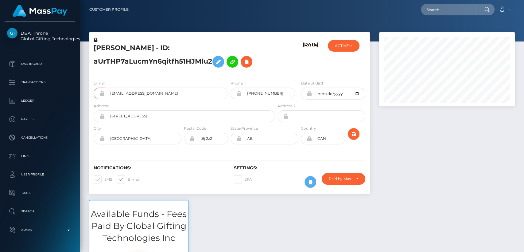
click at [268, 42] on div "LAUREN JOLIE WATT - ID: aUrTHP7aLucmYn6qitfh51HJMlu2" at bounding box center [182, 56] width 187 height 38
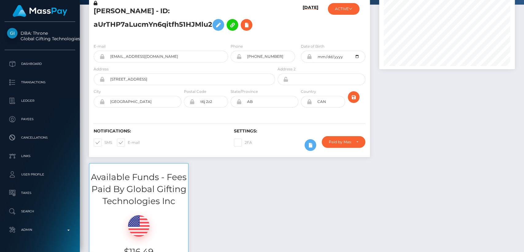
scroll to position [0, 0]
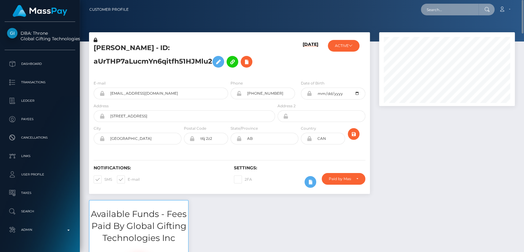
click at [459, 10] on input "text" at bounding box center [450, 10] width 58 height 12
paste input "[EMAIL_ADDRESS][DOMAIN_NAME]"
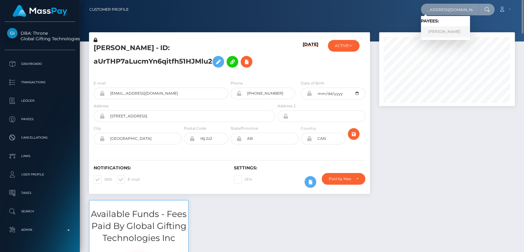
type input "[EMAIL_ADDRESS][DOMAIN_NAME]"
click at [463, 30] on link "MATTHEW SCOT MARTINELLI" at bounding box center [445, 31] width 49 height 11
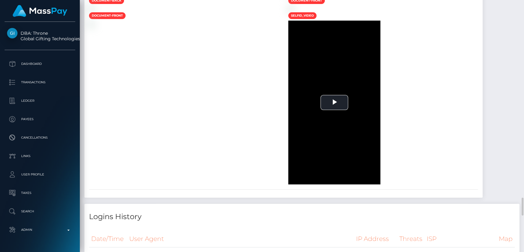
scroll to position [1783, 0]
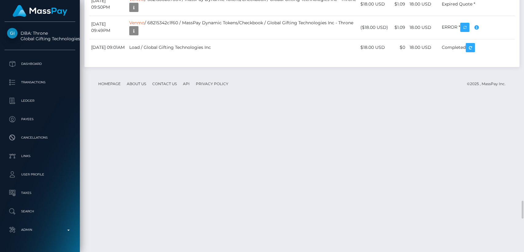
scroll to position [74, 136]
drag, startPoint x: 126, startPoint y: 108, endPoint x: 91, endPoint y: 108, distance: 34.7
copy td "[DATE]"
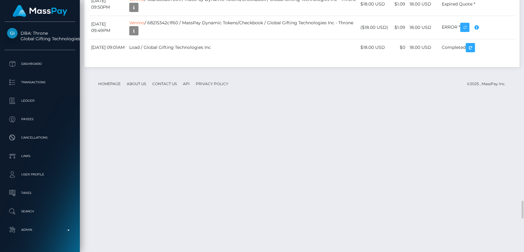
drag, startPoint x: 435, startPoint y: 112, endPoint x: 410, endPoint y: 112, distance: 25.2
copy tr "257.00 USD"
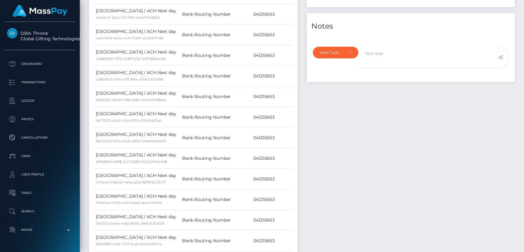
scroll to position [0, 0]
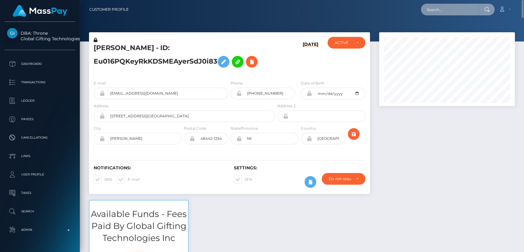
click at [428, 10] on input "text" at bounding box center [450, 10] width 58 height 12
paste input "[EMAIL_ADDRESS][DOMAIN_NAME]"
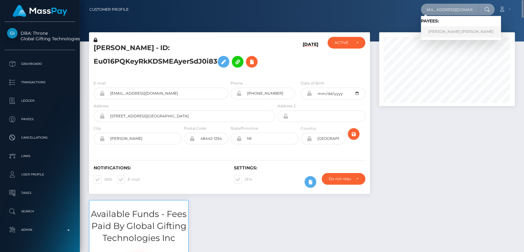
type input "[EMAIL_ADDRESS][DOMAIN_NAME]"
click at [439, 29] on link "[PERSON_NAME] [PERSON_NAME]" at bounding box center [461, 31] width 80 height 11
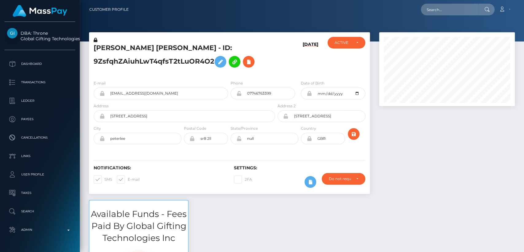
scroll to position [74, 136]
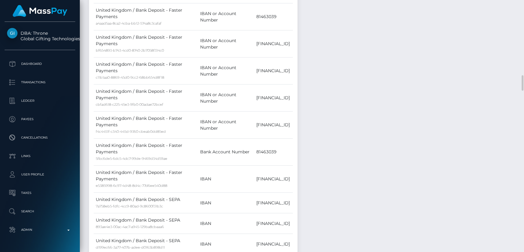
drag, startPoint x: 0, startPoint y: 0, endPoint x: 338, endPoint y: 110, distance: 355.2
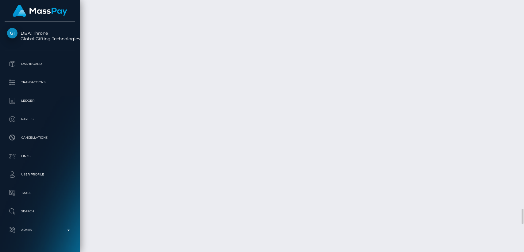
scroll to position [3368, 0]
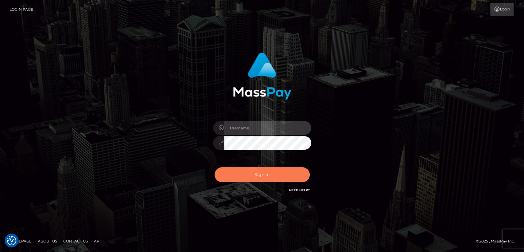
type input "nt.es"
click at [255, 174] on button "Sign in" at bounding box center [262, 174] width 95 height 15
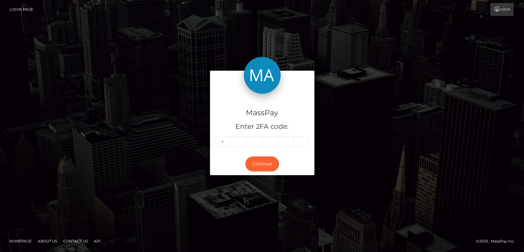
type input "2"
type input "7"
type input "0"
type input "9"
type input "0"
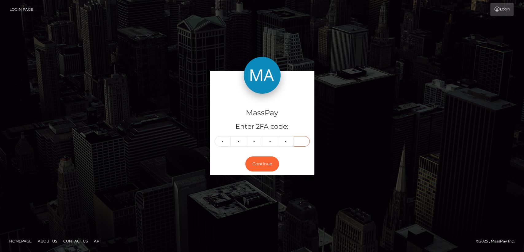
type input "5"
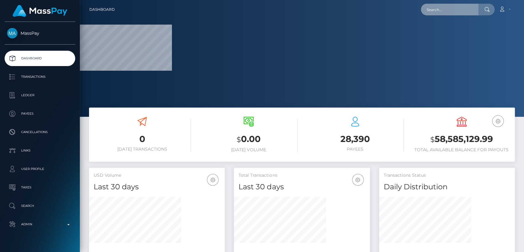
click at [439, 8] on input "text" at bounding box center [450, 10] width 58 height 12
paste input "janessasuro@icloud.com"
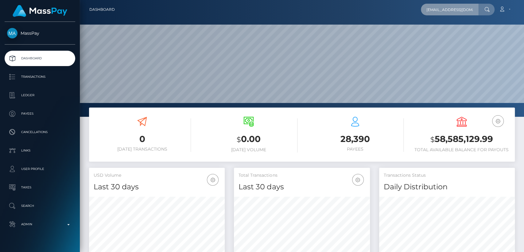
scroll to position [108, 136]
type input "janessasuro@icloud.com"
click at [476, 7] on input "janessasuro@icloud.com" at bounding box center [450, 10] width 58 height 12
click at [472, 10] on input "janessasuro@icloud.com" at bounding box center [450, 10] width 58 height 12
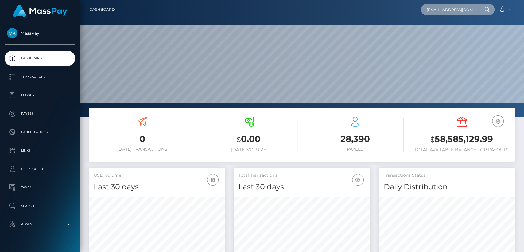
click at [470, 10] on input "janessasuro@icloud.com" at bounding box center [450, 10] width 58 height 12
click at [464, 6] on input "janessasuro@icloud.com" at bounding box center [450, 10] width 58 height 12
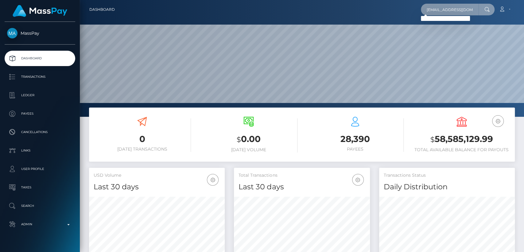
click at [445, 10] on input "janessasuro@icloud.com" at bounding box center [450, 10] width 58 height 12
click at [445, 11] on input "janessasuro@icloud.com" at bounding box center [450, 10] width 58 height 12
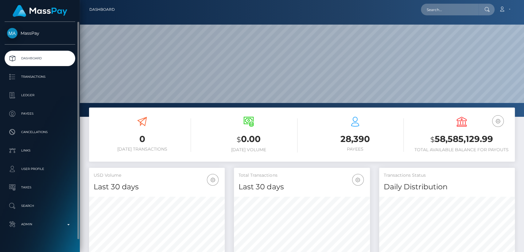
click at [44, 196] on ul "Dashboard Transactions Ledger Payees Cancellations Links Taxes" at bounding box center [40, 141] width 80 height 181
click at [45, 210] on link "Search" at bounding box center [40, 205] width 71 height 15
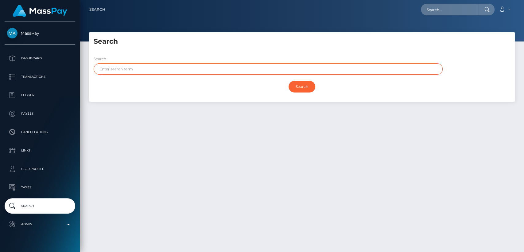
click at [198, 72] on input "text" at bounding box center [268, 68] width 349 height 11
paste input "Janessa"
type input "Janessa"
click at [289, 81] on input "Search" at bounding box center [302, 87] width 27 height 12
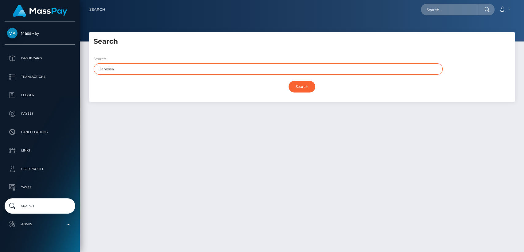
click at [289, 81] on input "Search" at bounding box center [302, 87] width 27 height 12
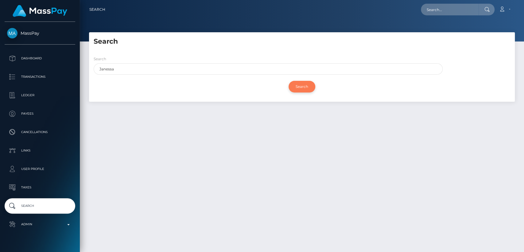
click at [298, 88] on input "Search" at bounding box center [302, 87] width 27 height 12
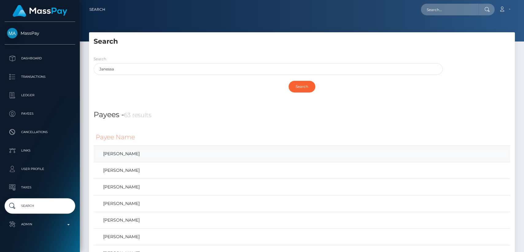
click at [118, 151] on link "Janessa Suro" at bounding box center [302, 153] width 413 height 9
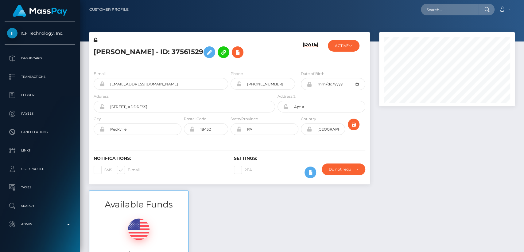
scroll to position [74, 136]
drag, startPoint x: 171, startPoint y: 85, endPoint x: 110, endPoint y: 82, distance: 60.6
click at [110, 82] on input "janessa.suro@gmail.com" at bounding box center [166, 84] width 123 height 12
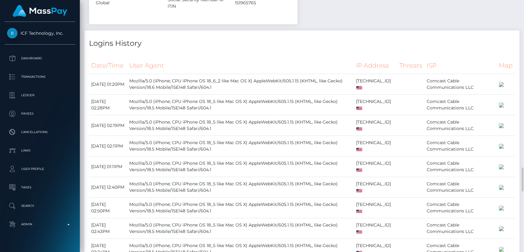
scroll to position [1738, 0]
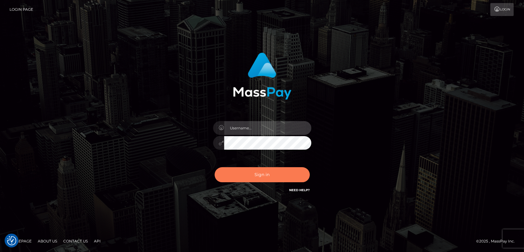
type input "[DOMAIN_NAME]"
click at [274, 171] on button "Sign in" at bounding box center [262, 174] width 95 height 15
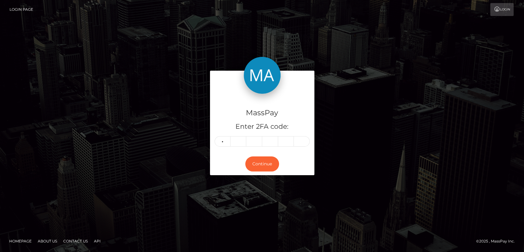
type input "0"
type input "7"
type input "3"
type input "4"
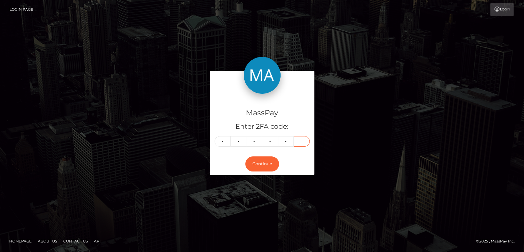
type input "3"
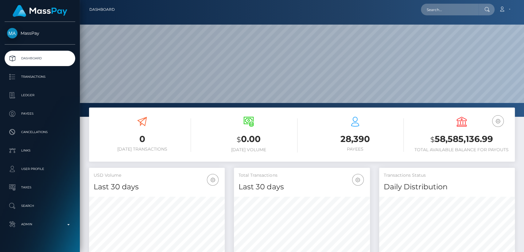
scroll to position [108, 136]
click at [465, 6] on input "text" at bounding box center [450, 10] width 58 height 12
paste input "sasabudkova33@gmail.com"
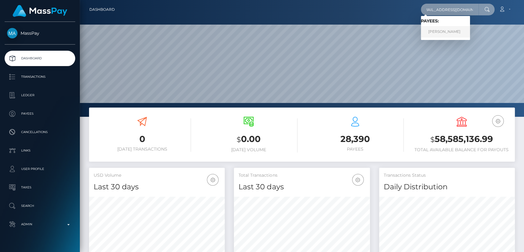
type input "sasabudkova33@gmail.com"
click at [445, 32] on link "Patricia Budkova" at bounding box center [445, 31] width 49 height 11
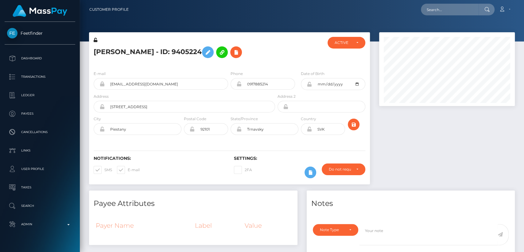
scroll to position [74, 136]
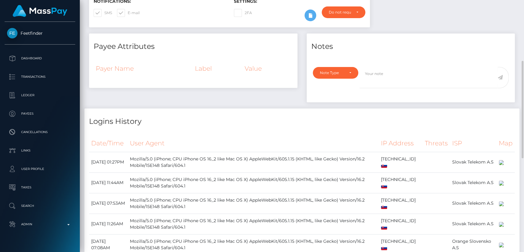
click at [132, 109] on div "Logins History" at bounding box center [301, 117] width 435 height 18
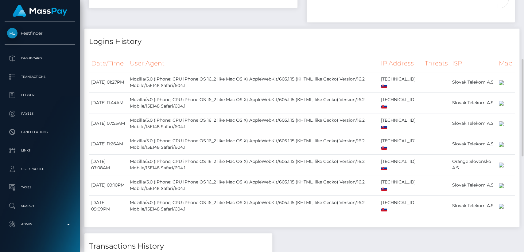
scroll to position [0, 0]
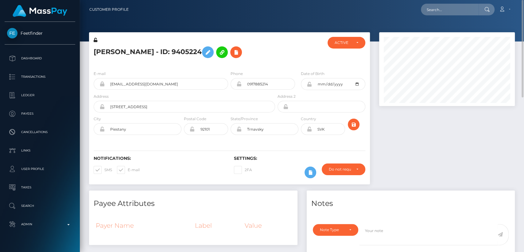
click at [110, 52] on h5 "Patricia Budkova - ID: 9405224" at bounding box center [183, 52] width 178 height 18
copy h5 "[PERSON_NAME]"
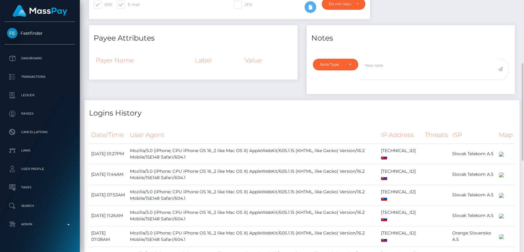
scroll to position [168, 0]
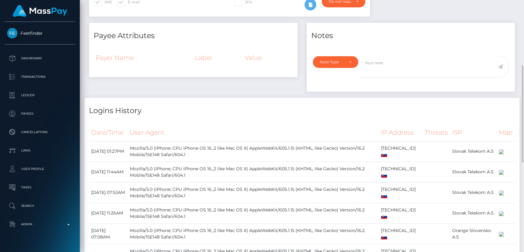
click at [191, 116] on div "Logins History Date/Time User Agent IP Address Threats ISP Map" at bounding box center [301, 197] width 435 height 198
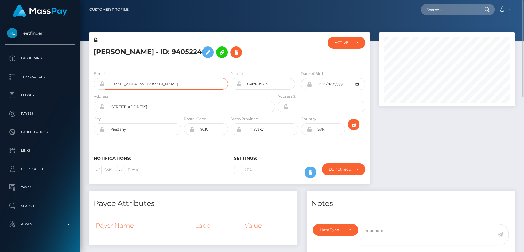
click at [149, 87] on input "sasabudkova33@gmail.com" at bounding box center [166, 84] width 123 height 12
drag, startPoint x: 145, startPoint y: 60, endPoint x: 117, endPoint y: 53, distance: 29.4
click at [117, 53] on h5 "Patricia Budkova - ID: 9405224" at bounding box center [183, 52] width 178 height 18
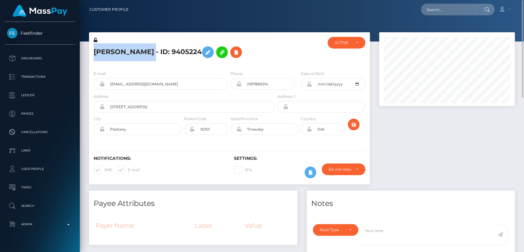
drag, startPoint x: 154, startPoint y: 53, endPoint x: 94, endPoint y: 49, distance: 59.4
click at [94, 49] on h5 "Patricia Budkova - ID: 9405224" at bounding box center [183, 52] width 178 height 18
copy h5 "[PERSON_NAME]"
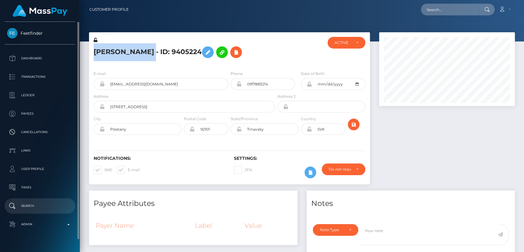
click at [35, 205] on p "Search" at bounding box center [40, 205] width 66 height 9
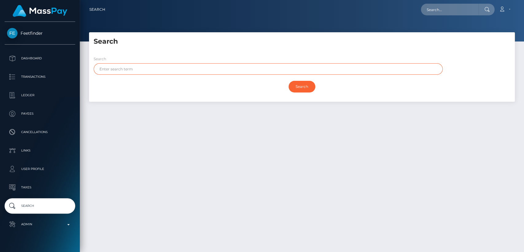
click at [153, 68] on input "text" at bounding box center [268, 68] width 349 height 11
paste input "[PERSON_NAME]"
drag, startPoint x: 138, startPoint y: 69, endPoint x: 116, endPoint y: 67, distance: 22.2
click at [116, 67] on input "[PERSON_NAME]" at bounding box center [268, 68] width 349 height 11
click at [289, 81] on input "Search" at bounding box center [302, 87] width 27 height 12
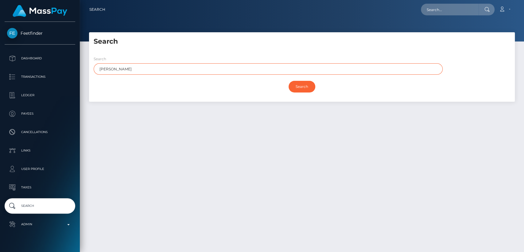
click at [289, 81] on input "Search" at bounding box center [302, 87] width 27 height 12
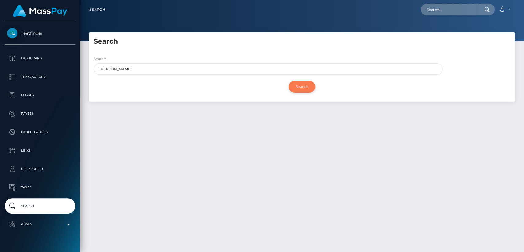
click at [300, 89] on input "Search" at bounding box center [302, 87] width 27 height 12
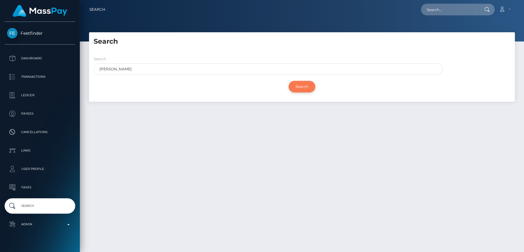
click at [300, 89] on input "Search" at bounding box center [302, 87] width 27 height 12
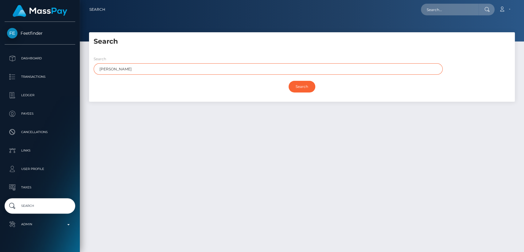
click at [267, 67] on input "[PERSON_NAME]" at bounding box center [268, 68] width 349 height 11
type input "[PERSON_NAME]"
click at [289, 81] on input "Search" at bounding box center [302, 87] width 27 height 12
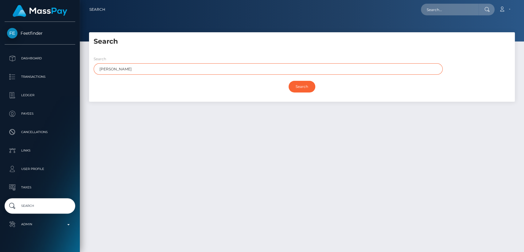
click at [289, 81] on input "Search" at bounding box center [302, 87] width 27 height 12
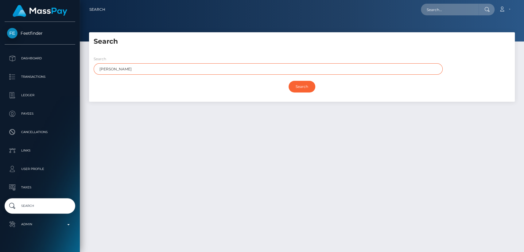
click at [289, 81] on input "Search" at bounding box center [302, 87] width 27 height 12
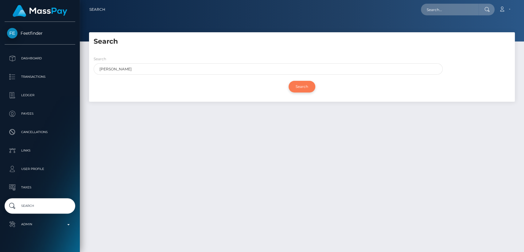
click at [297, 84] on input "Search" at bounding box center [302, 87] width 27 height 12
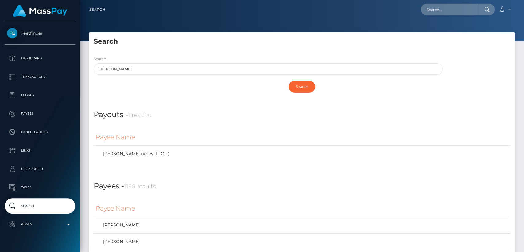
click at [362, 90] on div "Search" at bounding box center [302, 87] width 417 height 18
drag, startPoint x: 362, startPoint y: 90, endPoint x: 378, endPoint y: 64, distance: 30.8
drag, startPoint x: 378, startPoint y: 64, endPoint x: 386, endPoint y: 57, distance: 10.0
click at [386, 57] on div "Search Patricia Search" at bounding box center [302, 76] width 426 height 51
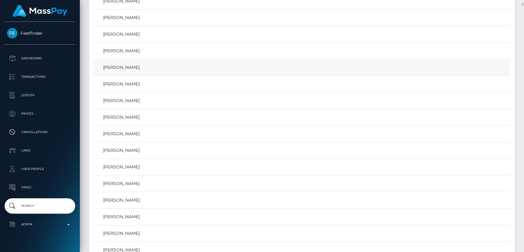
click at [366, 72] on td "Patricia Watson" at bounding box center [302, 67] width 417 height 17
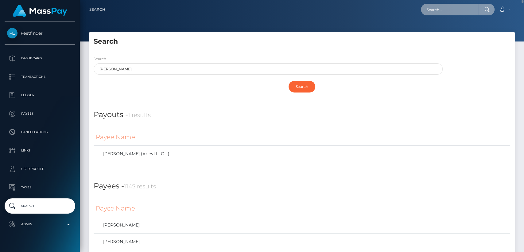
click at [473, 8] on input "text" at bounding box center [450, 10] width 58 height 12
paste input "luckycharm898223@gmail.com"
type input "luckycharm898223@gmail.com"
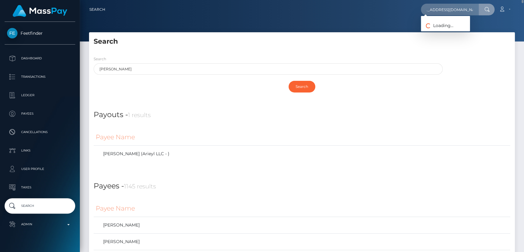
scroll to position [0, 0]
click at [468, 29] on link "MATTHEW SCOT MARTINELLI" at bounding box center [445, 31] width 49 height 11
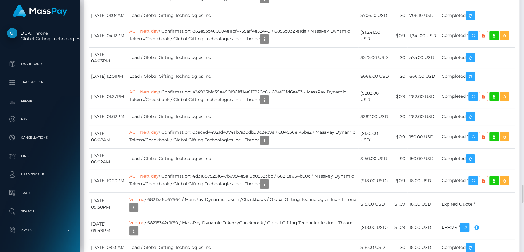
scroll to position [2632, 0]
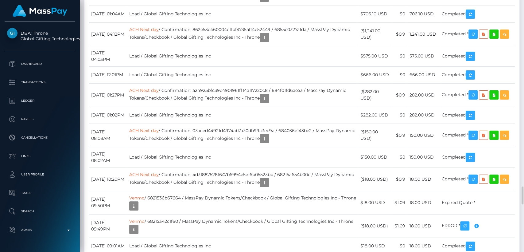
drag, startPoint x: 133, startPoint y: 167, endPoint x: 92, endPoint y: 167, distance: 41.2
copy td "September 6, 2025"
drag, startPoint x: 213, startPoint y: 119, endPoint x: 242, endPoint y: 142, distance: 37.3
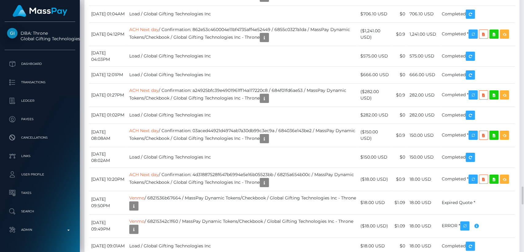
drag, startPoint x: 436, startPoint y: 170, endPoint x: 413, endPoint y: 168, distance: 23.1
copy td "251.66 USD"
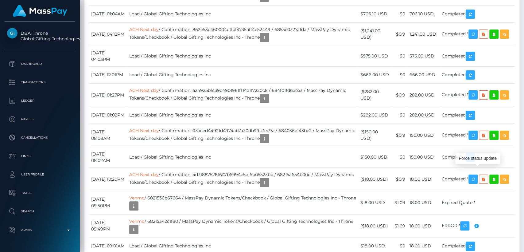
click at [481, 160] on div "Force status update" at bounding box center [478, 158] width 45 height 11
